Goal: Task Accomplishment & Management: Manage account settings

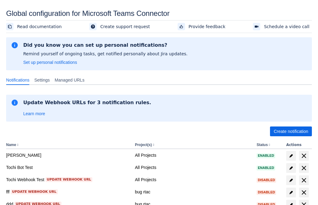
click at [291, 132] on span "Create notification" at bounding box center [291, 132] width 35 height 10
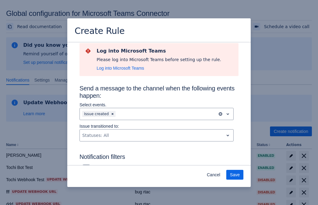
type input "RuleName-227276New Rule (44)"
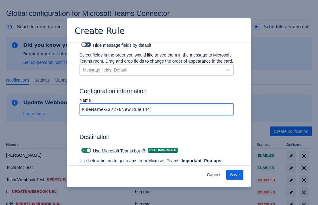
click at [114, 174] on span "Authenticate in Microsoft Teams" at bounding box center [113, 179] width 61 height 10
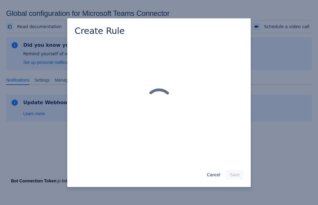
scroll to position [0, 0]
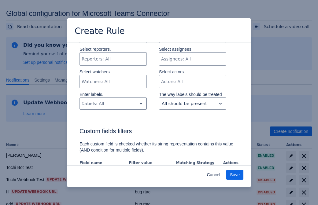
type input "227276_label"
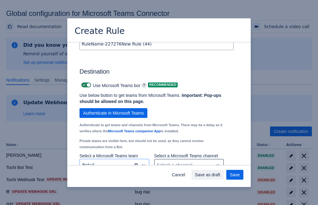
click at [189, 162] on div "Scrollable content" at bounding box center [184, 165] width 54 height 7
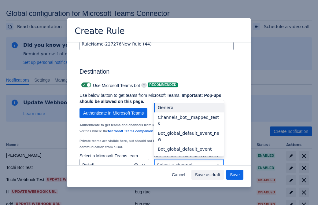
click at [189, 144] on div "Bot_global_default_event" at bounding box center [189, 149] width 70 height 10
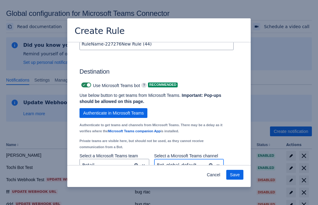
click at [235, 175] on span "Save" at bounding box center [235, 175] width 10 height 10
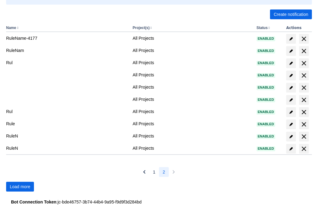
click at [20, 187] on span "Load more" at bounding box center [20, 187] width 21 height 10
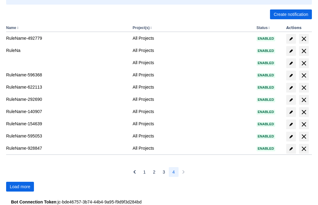
click at [20, 187] on span "Load more" at bounding box center [20, 187] width 21 height 10
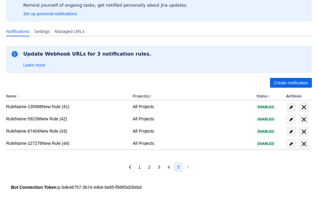
scroll to position [49, 0]
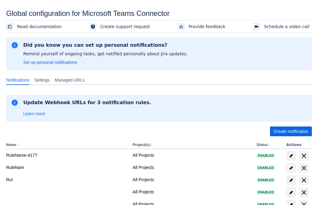
scroll to position [117, 0]
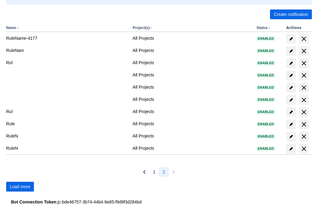
click at [20, 187] on span "Load more" at bounding box center [20, 187] width 21 height 10
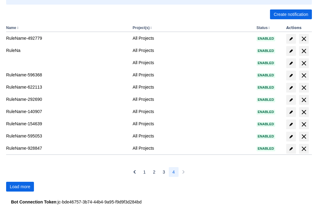
click at [20, 187] on span "Load more" at bounding box center [20, 187] width 21 height 10
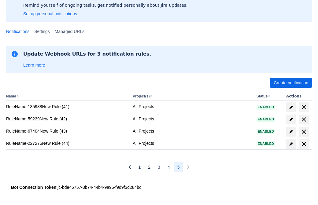
click at [304, 144] on span "delete" at bounding box center [303, 143] width 7 height 7
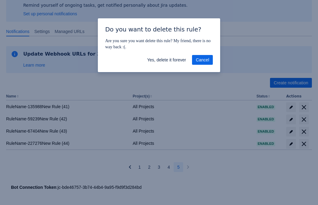
click at [166, 60] on span "Yes, delete it forever" at bounding box center [166, 60] width 39 height 10
